Goal: Task Accomplishment & Management: Use online tool/utility

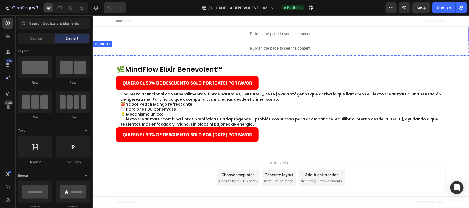
click at [291, 35] on p "Publish the page to see the content." at bounding box center [280, 34] width 376 height 6
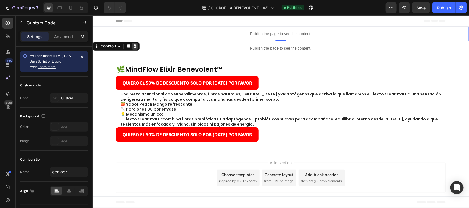
click at [134, 47] on icon at bounding box center [135, 46] width 4 height 4
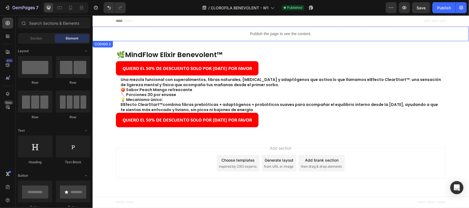
click at [205, 31] on p "Publish the page to see the content." at bounding box center [280, 34] width 376 height 6
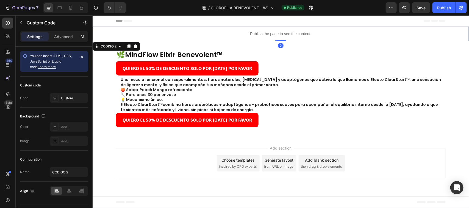
click at [137, 45] on div at bounding box center [135, 46] width 7 height 7
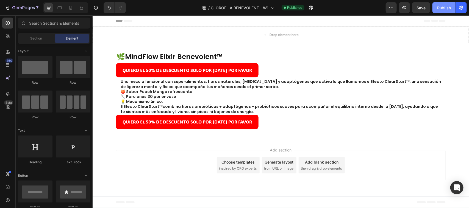
click at [451, 6] on div "Publish" at bounding box center [444, 8] width 14 height 6
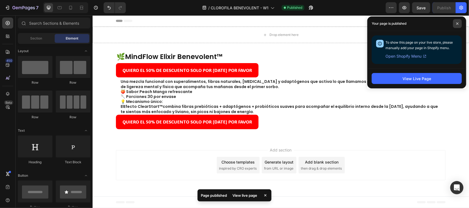
click at [456, 23] on icon at bounding box center [457, 23] width 3 height 3
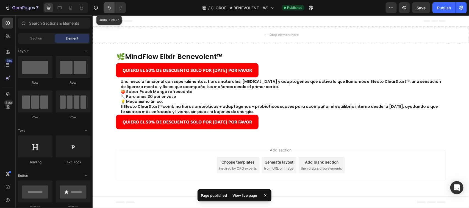
click at [114, 6] on button "Undo/Redo" at bounding box center [109, 7] width 11 height 11
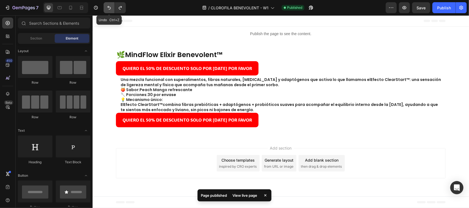
click at [109, 9] on icon "Undo/Redo" at bounding box center [108, 8] width 3 height 4
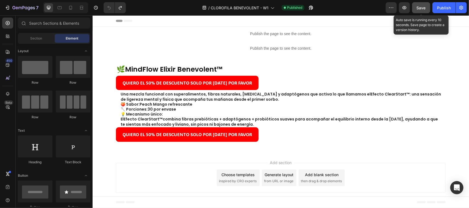
click at [420, 8] on span "Save" at bounding box center [421, 7] width 9 height 5
